Goal: Check status: Check status

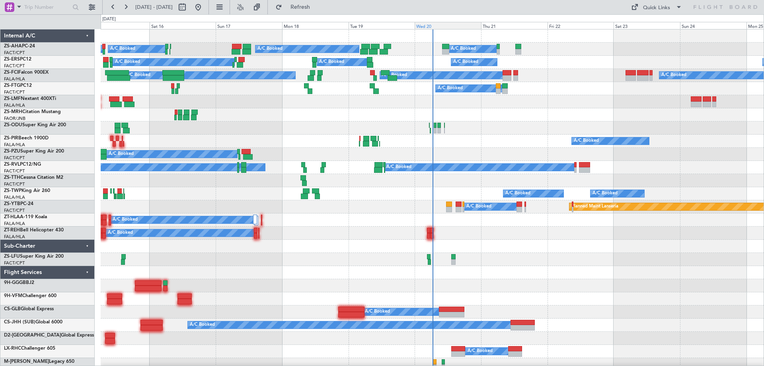
click at [432, 27] on div "Wed 20" at bounding box center [448, 25] width 66 height 7
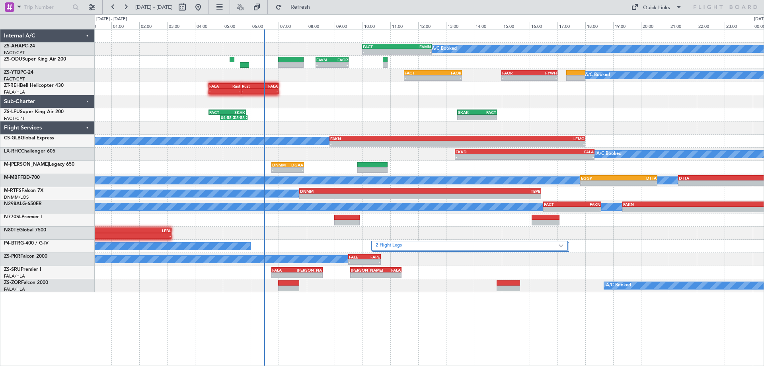
click at [653, 114] on div "04:55 Z 05:53 Z FACT 04:30 Z SKAK 05:50 Z - - SKAK 13:25 Z FACT 14:50 Z" at bounding box center [429, 114] width 669 height 13
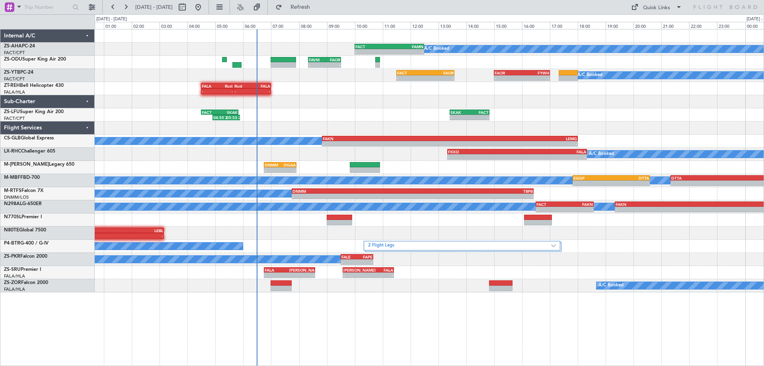
click at [696, 136] on div "A/C Booked - - FACT 10:00 Z FAMN 12:30 Z - - FAVM 08:20 Z FAOR 09:31 Z A/C Book…" at bounding box center [429, 160] width 669 height 263
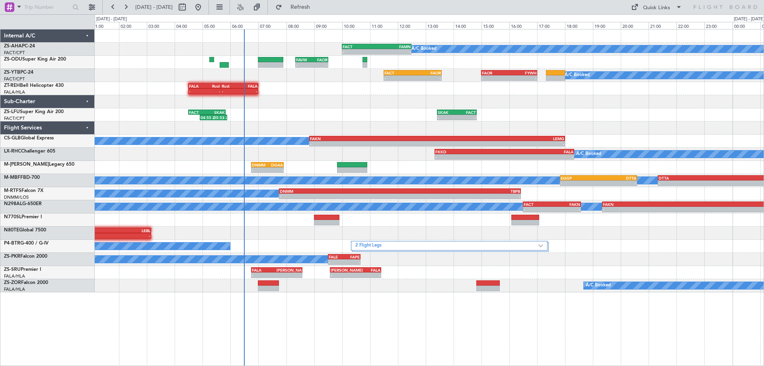
click at [609, 109] on div "A/C Booked - - FACT 10:00 Z FAMN 12:30 Z - - FAVM 08:20 Z FAOR 09:31 Z A/C Book…" at bounding box center [429, 160] width 669 height 263
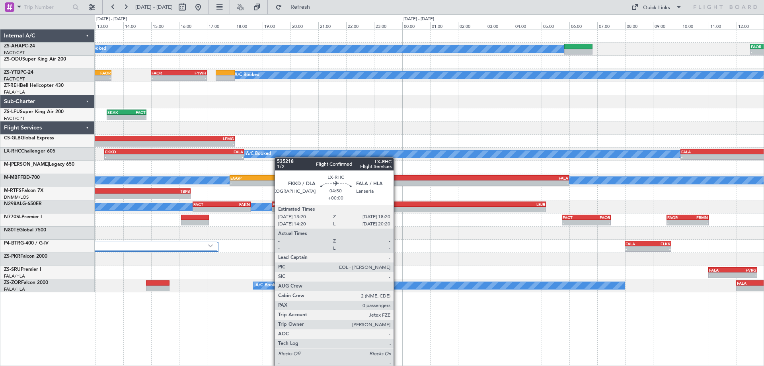
click at [127, 180] on div "A/C Booked - - FAOR 12:30 Z FACT 14:40 Z FACT 10:00 Z FAMN 12:30 Z - - - - FAVM…" at bounding box center [429, 160] width 669 height 263
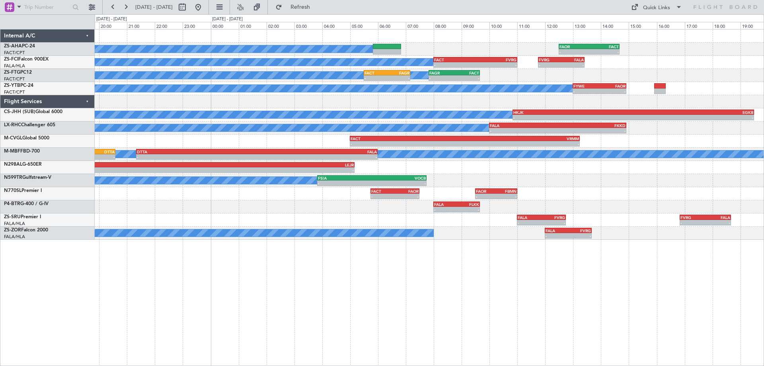
click at [478, 322] on div "A/C Booked - - FAOR 12:30 Z FACT 14:40 Z A/C Booked - - FACT 08:00 Z FVRG 11:00…" at bounding box center [429, 197] width 669 height 337
click at [204, 8] on button at bounding box center [198, 7] width 13 height 13
